Goal: Find specific page/section

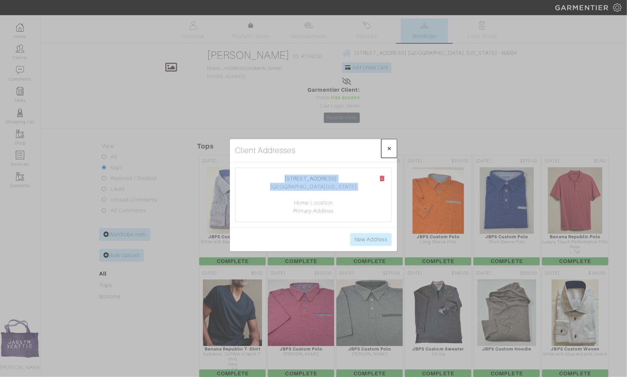
click at [391, 148] on span "×" at bounding box center [389, 148] width 5 height 9
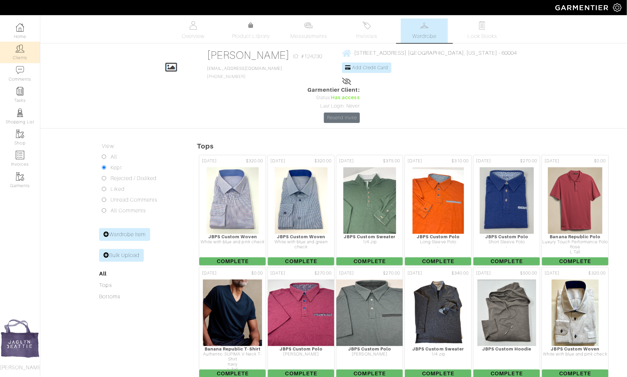
click at [21, 56] on link "Clients" at bounding box center [20, 52] width 40 height 21
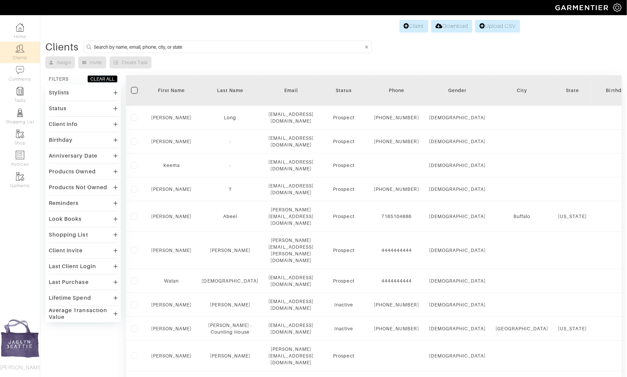
click at [168, 47] on input at bounding box center [229, 47] width 270 height 8
type input "ryan shanks"
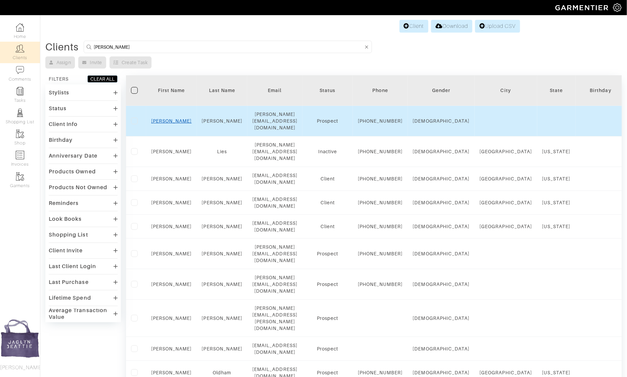
click at [168, 121] on link "Ryan" at bounding box center [171, 120] width 41 height 5
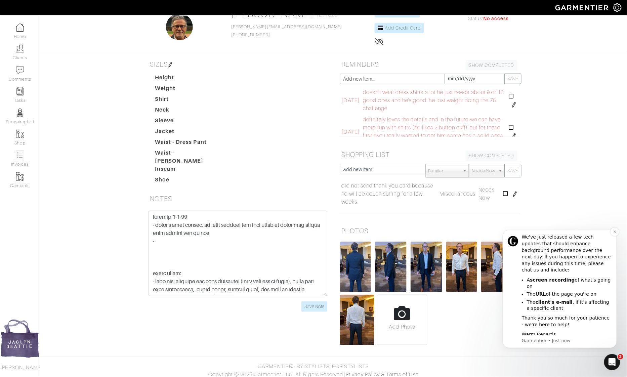
scroll to position [44, 0]
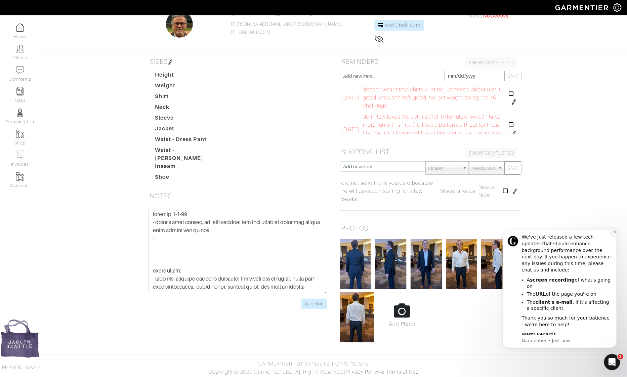
click at [614, 232] on icon "Dismiss notification" at bounding box center [615, 232] width 4 height 4
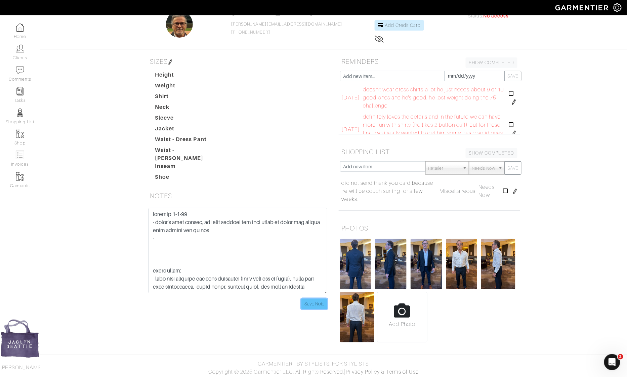
click at [312, 299] on input "Save Note" at bounding box center [315, 304] width 26 height 10
